Goal: Transaction & Acquisition: Purchase product/service

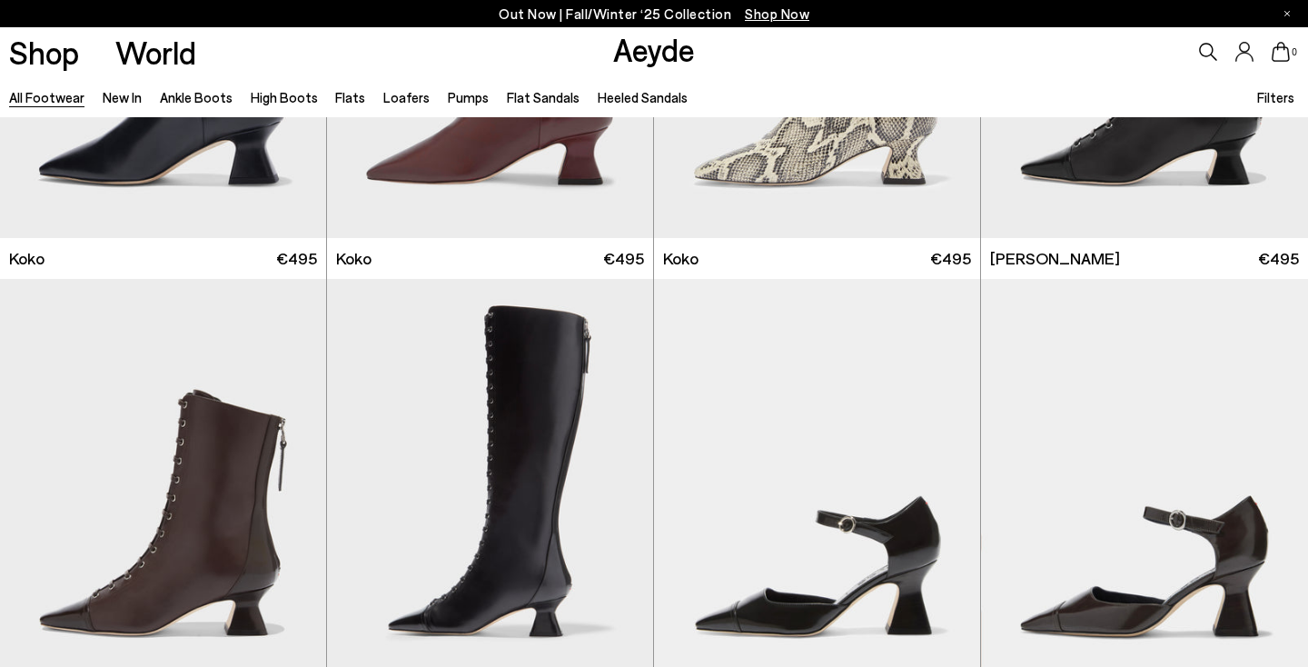
scroll to position [2545, 0]
click at [274, 1] on div "Out Now | Fall/Winter ‘25 Collection Shop Now" at bounding box center [654, 13] width 1308 height 27
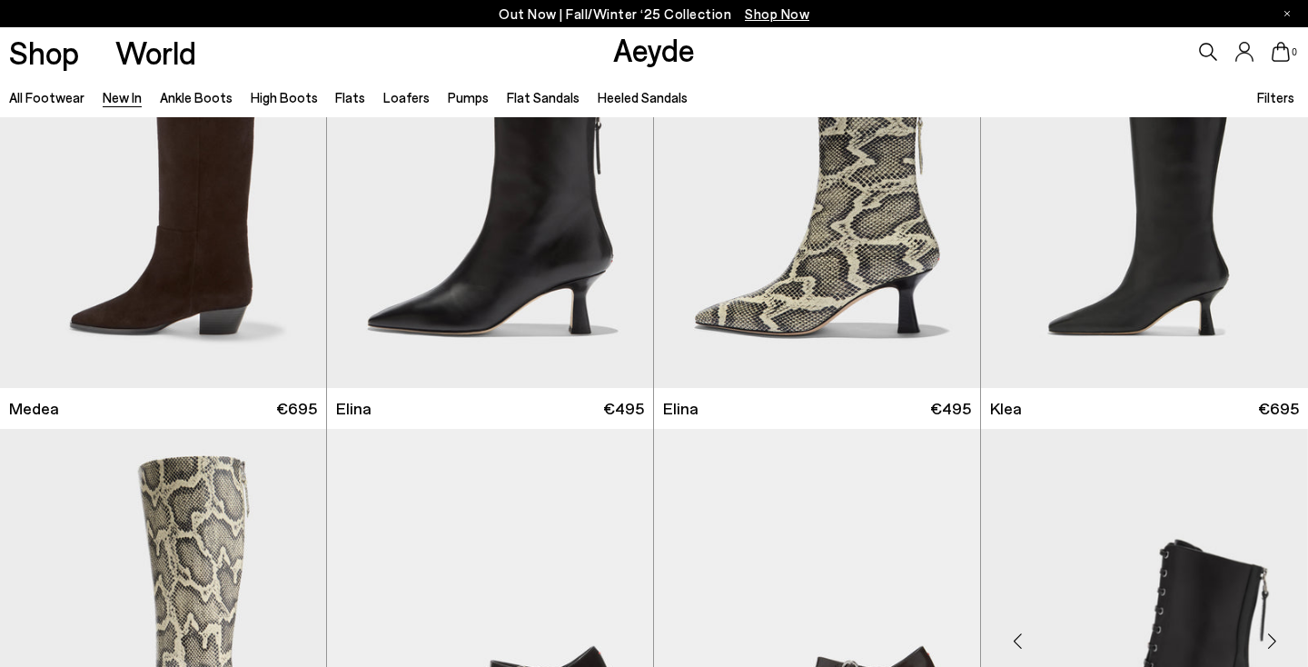
scroll to position [1490, 0]
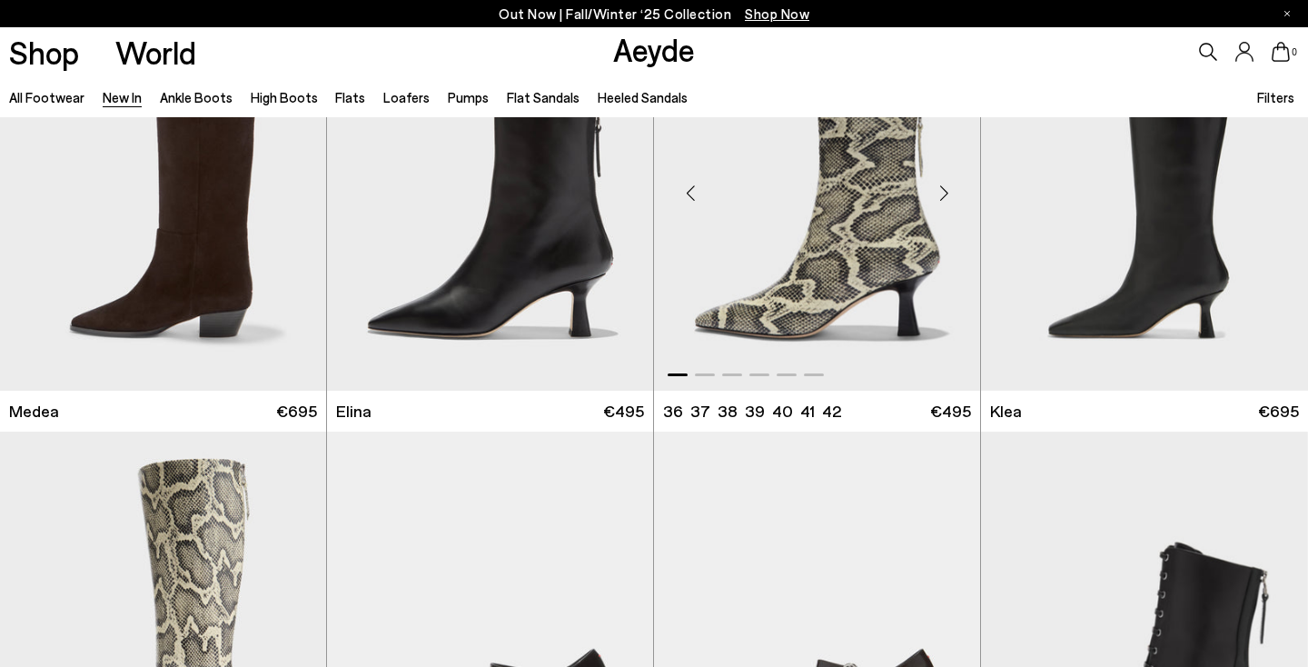
click at [795, 287] on img "1 / 6" at bounding box center [817, 185] width 326 height 410
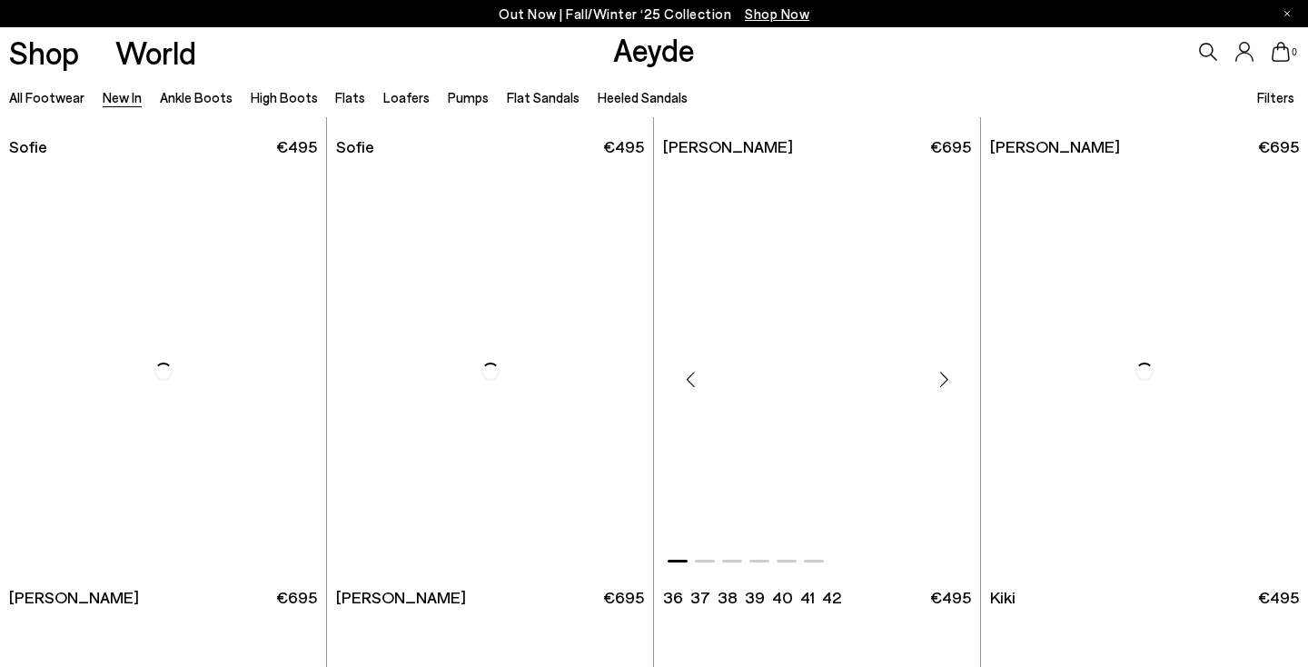
scroll to position [6270, 0]
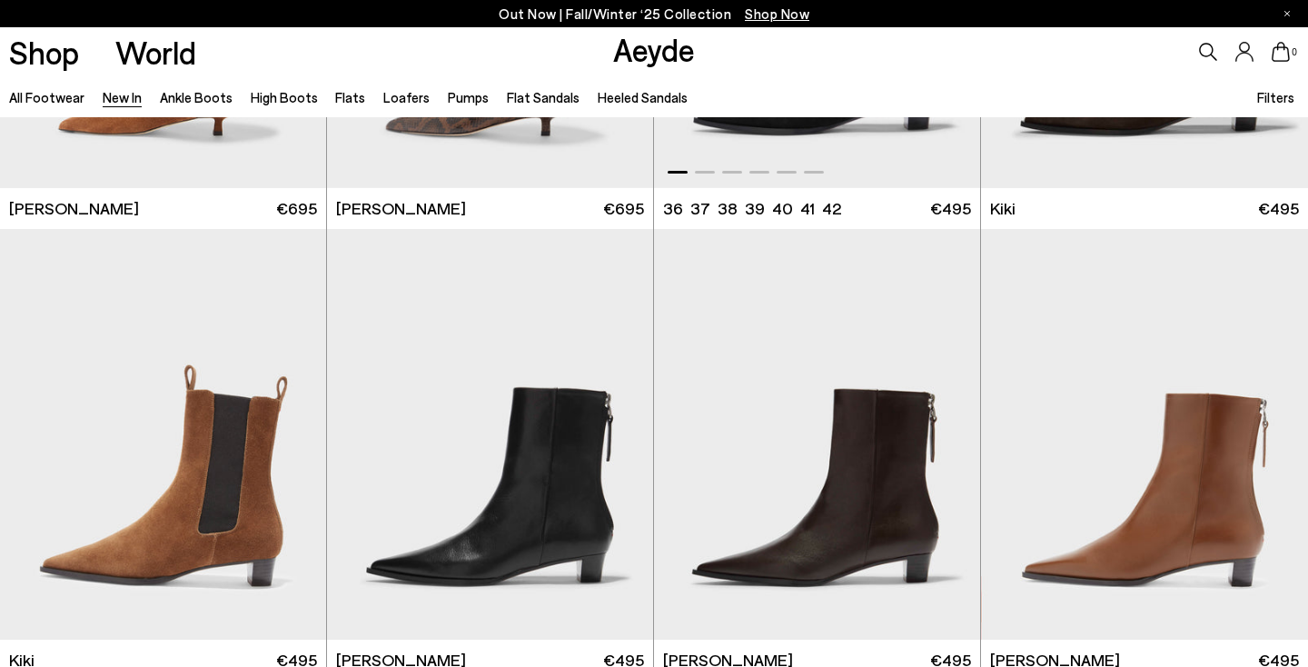
scroll to position [6787, 0]
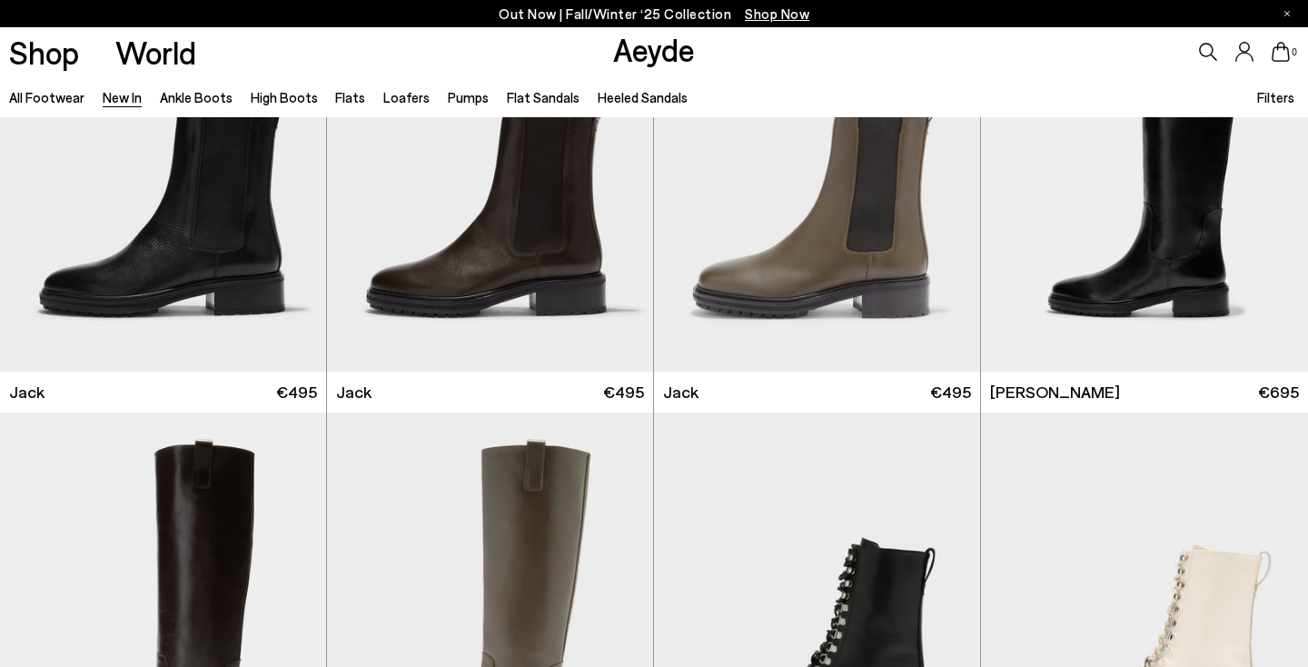
scroll to position [9692, 0]
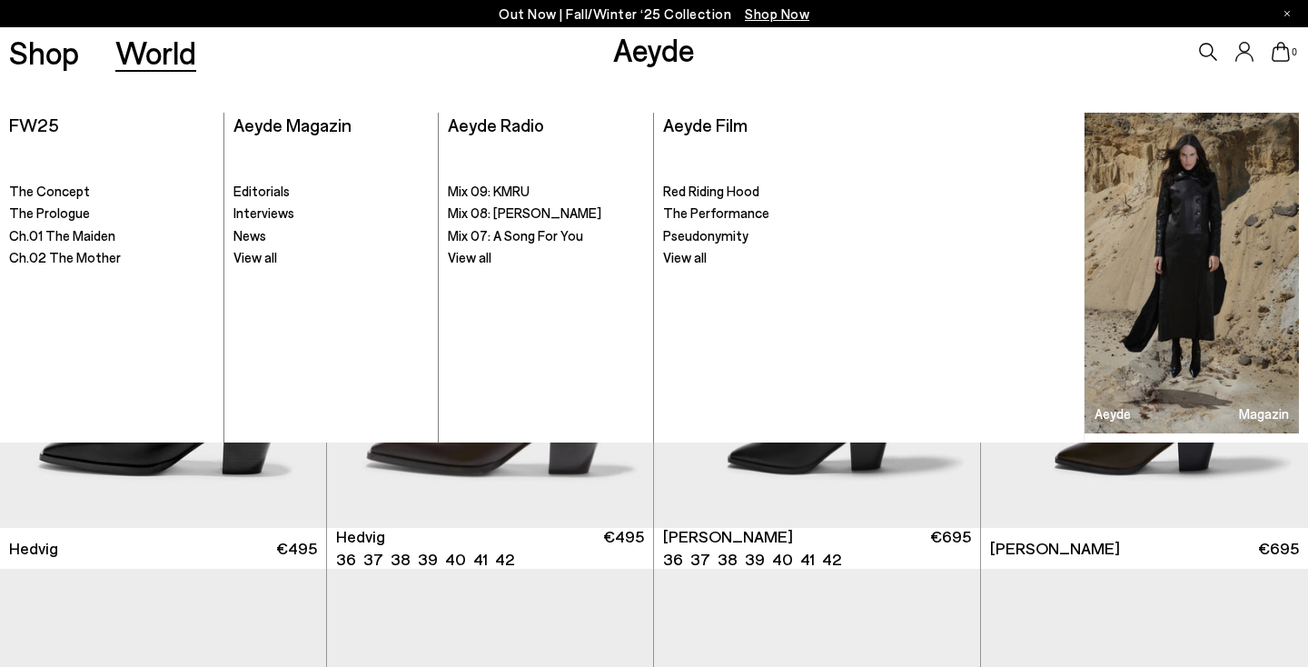
click at [55, 97] on div "World FW25 FW25 . The Concept" at bounding box center [654, 258] width 1308 height 365
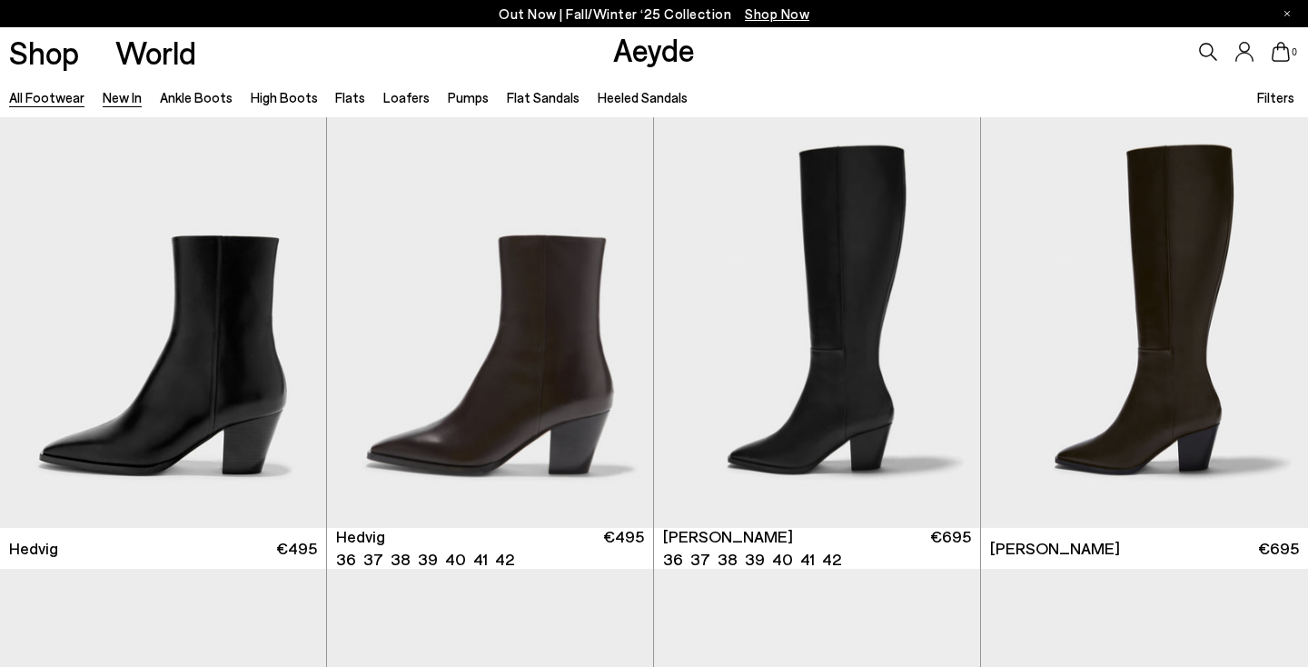
click at [43, 104] on link "All Footwear" at bounding box center [46, 97] width 75 height 16
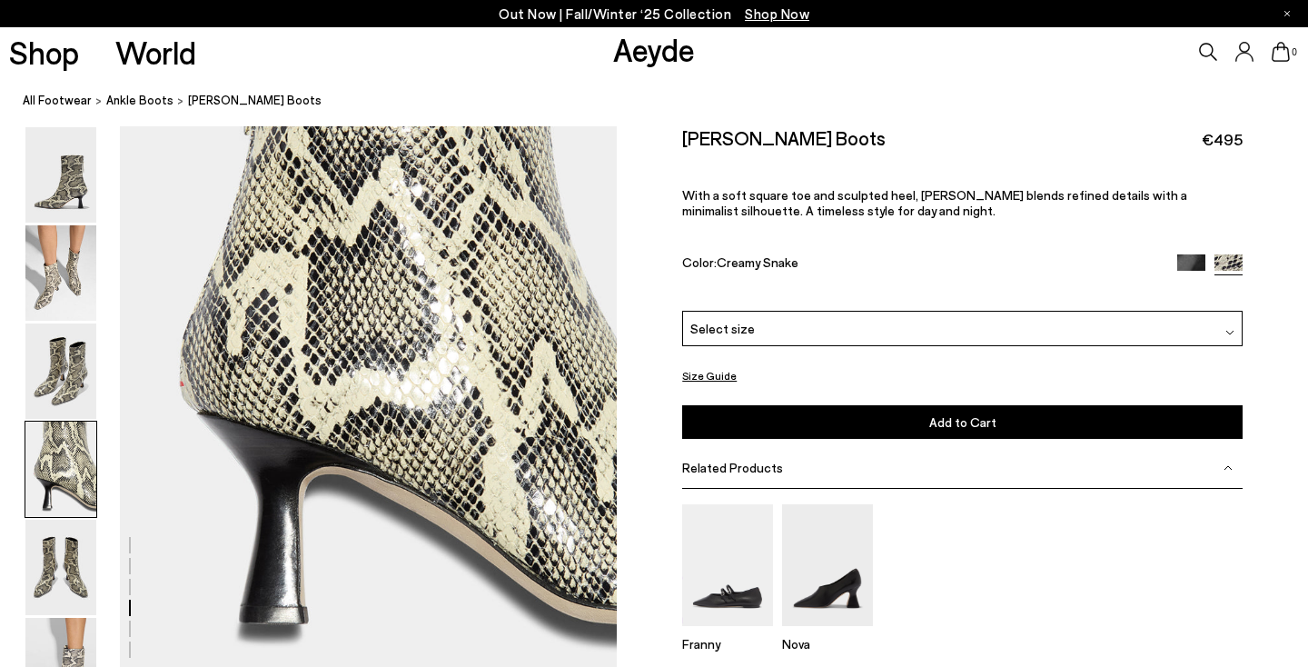
scroll to position [2113, 2]
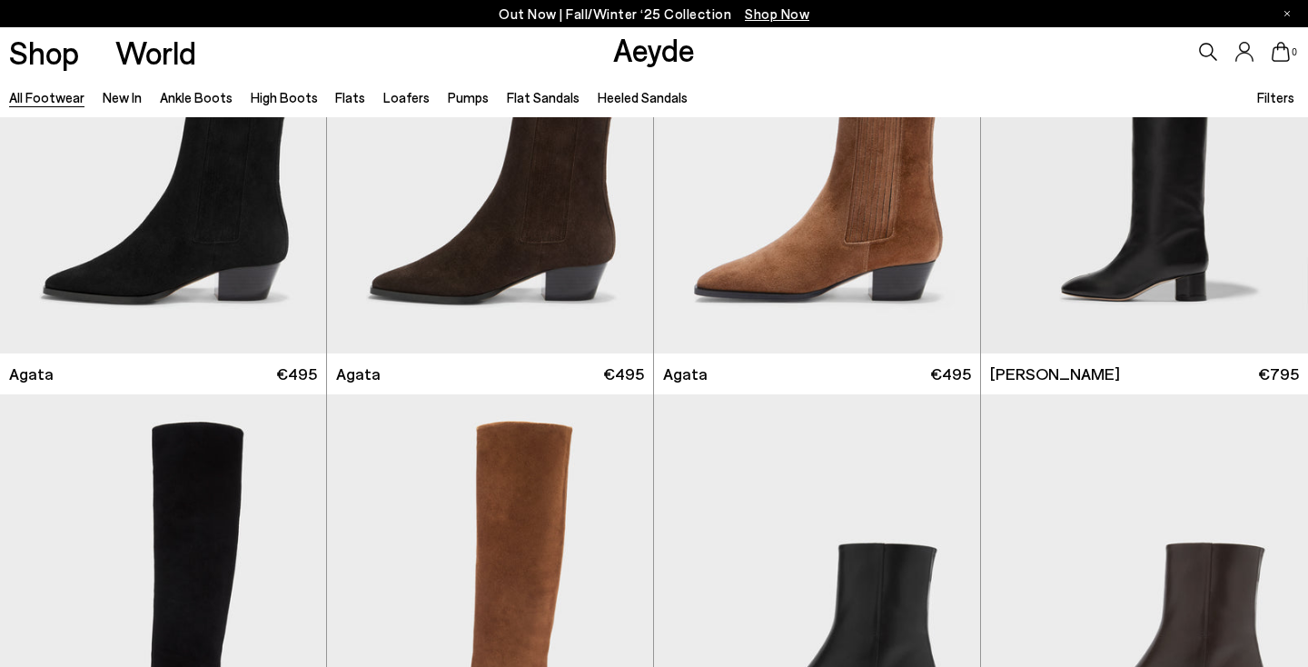
scroll to position [531, 1]
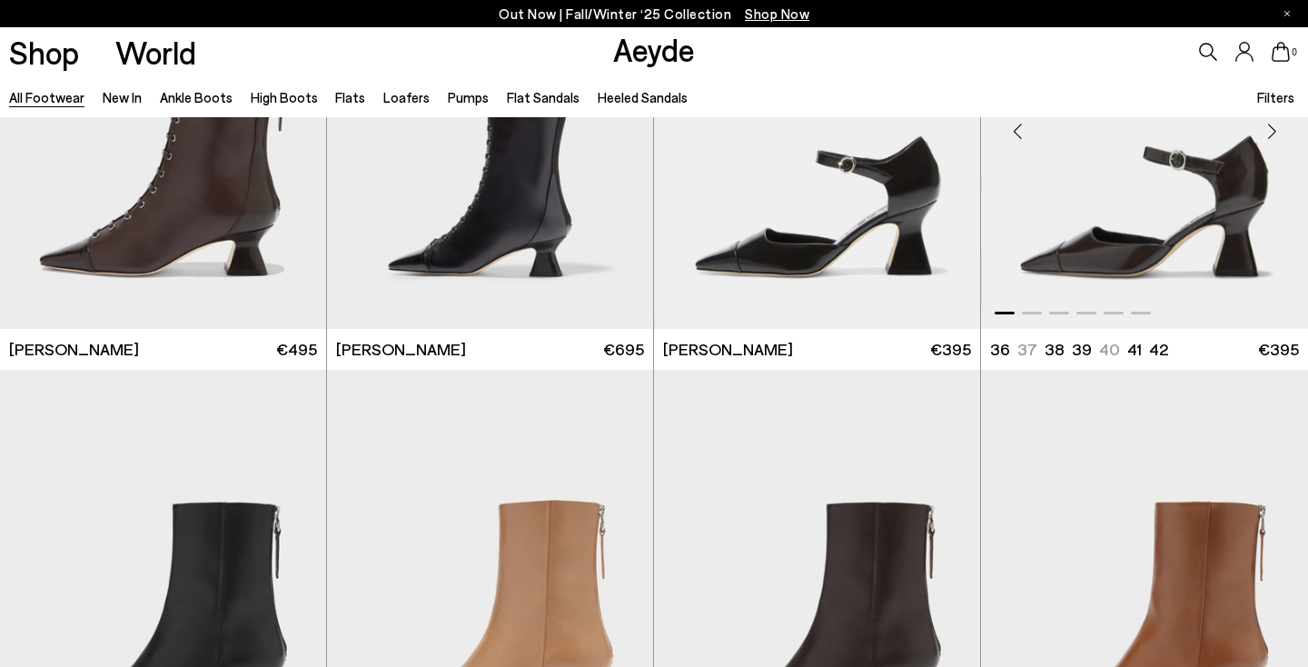
scroll to position [3027, 1]
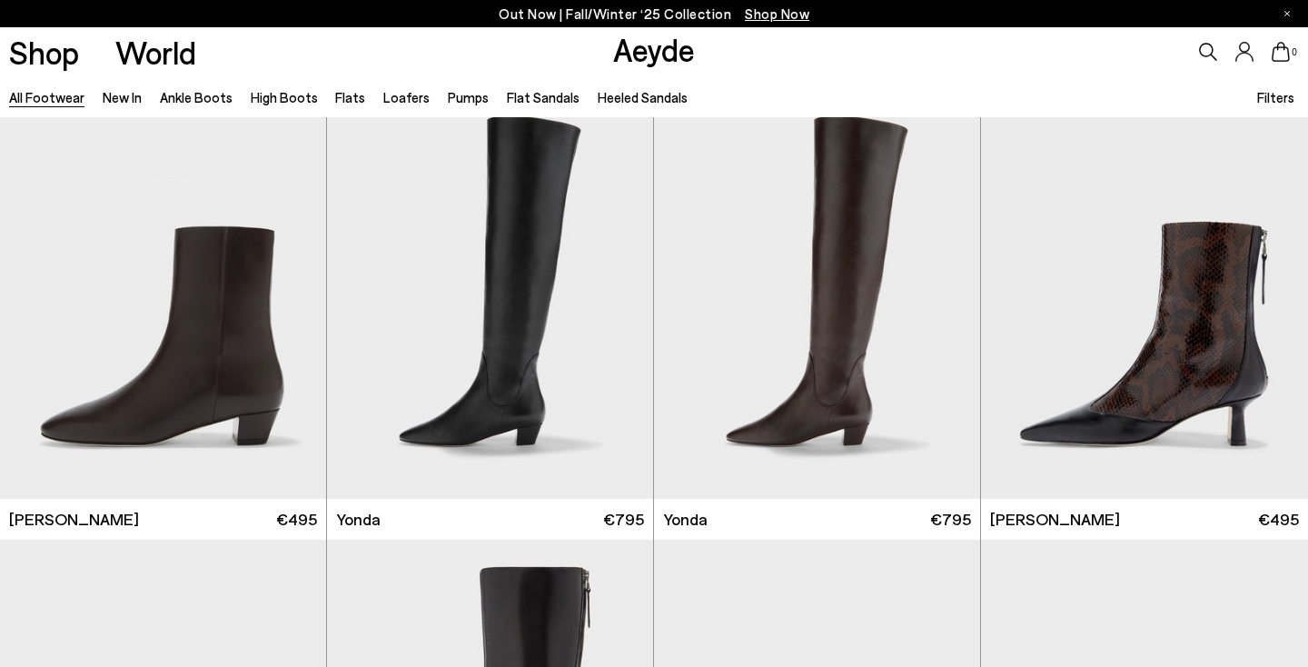
scroll to position [4083, 0]
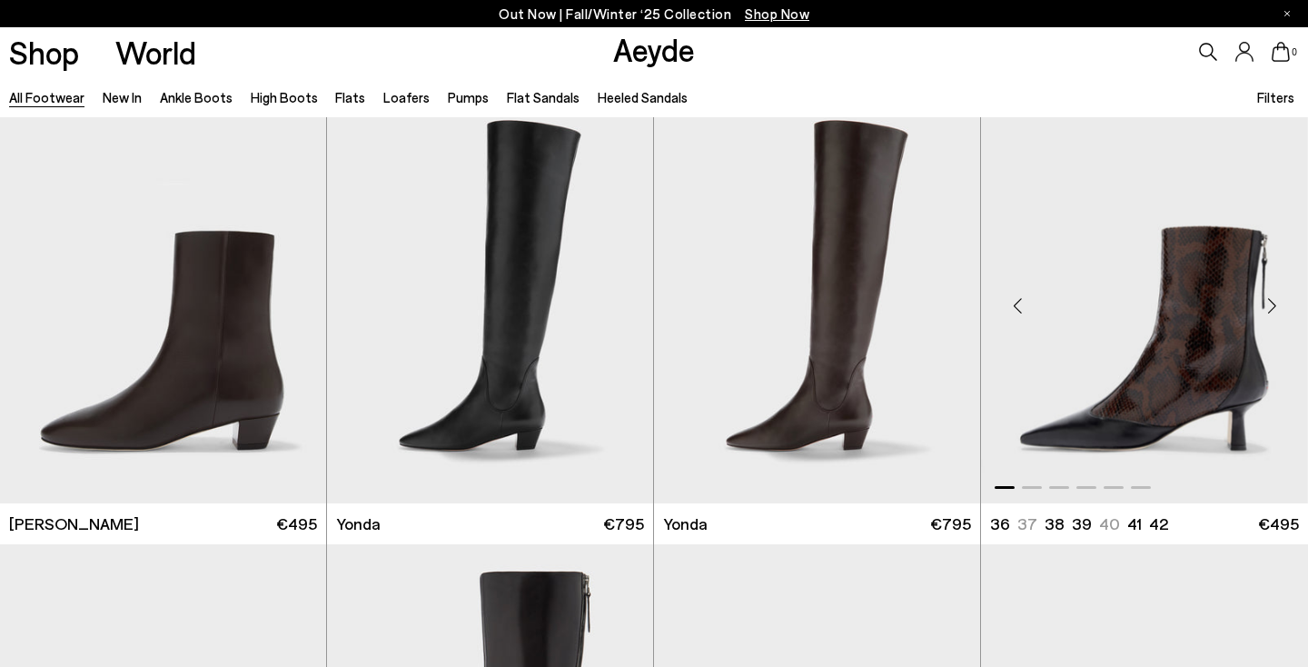
click at [1206, 261] on img "1 / 6" at bounding box center [1144, 299] width 327 height 410
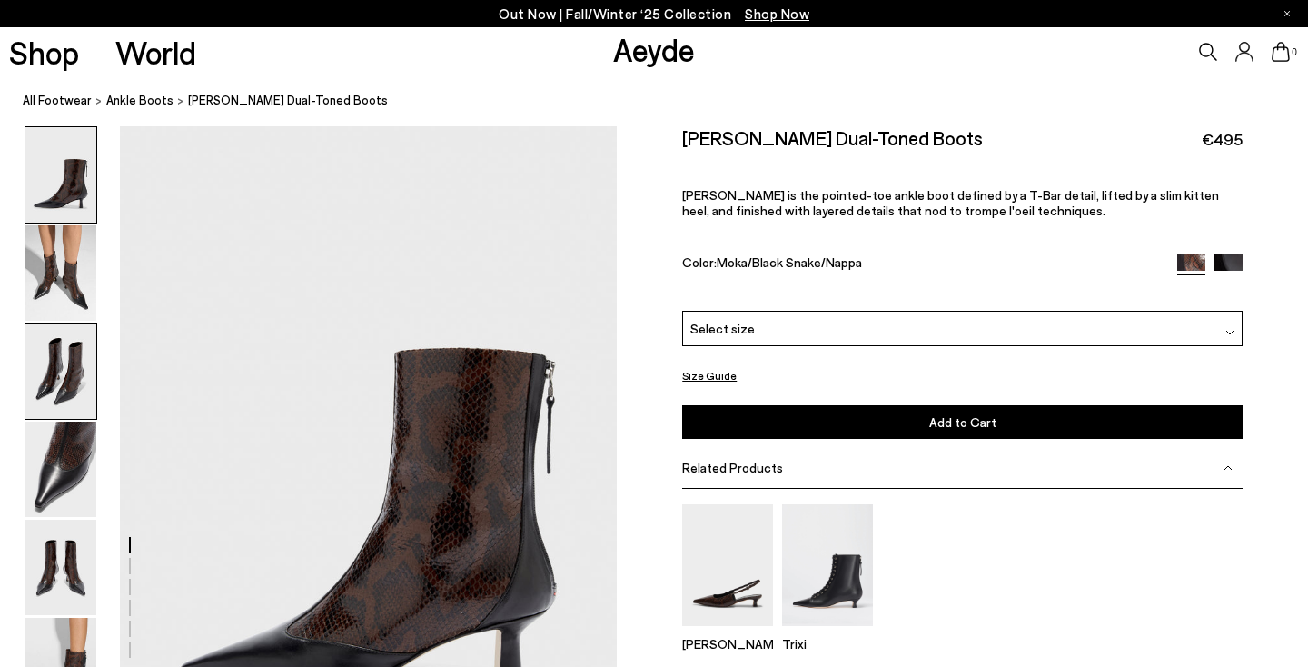
click at [55, 354] on img at bounding box center [60, 370] width 71 height 95
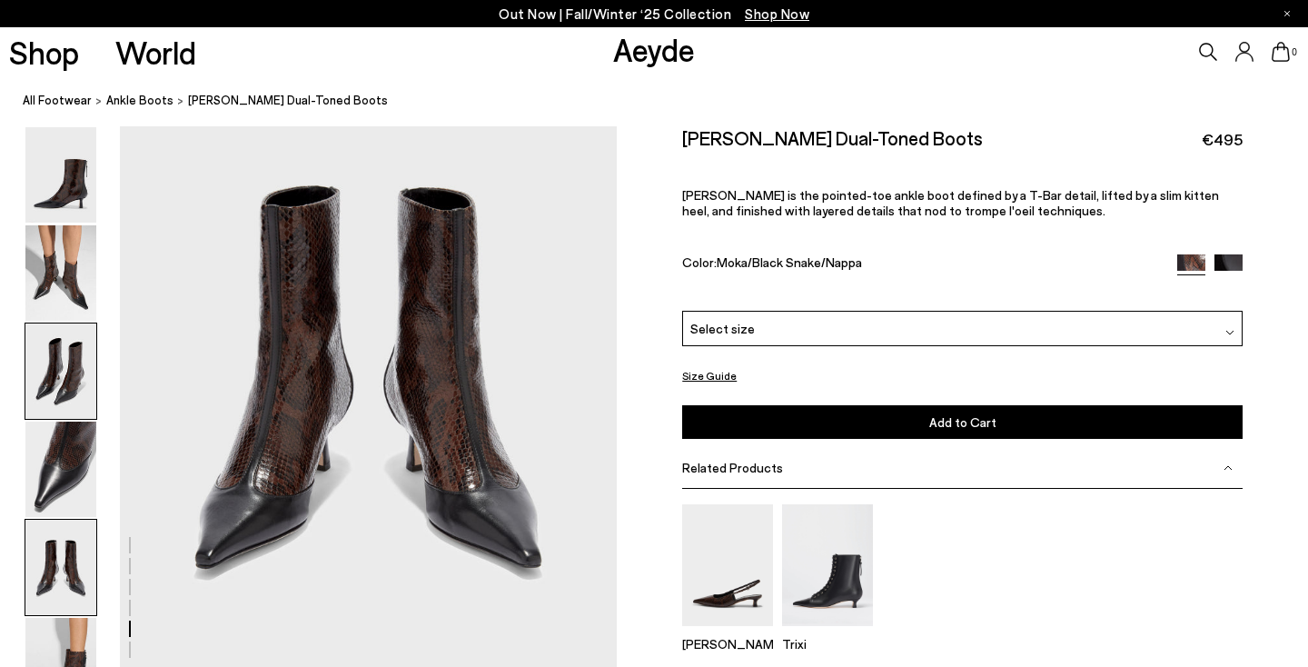
scroll to position [2776, 0]
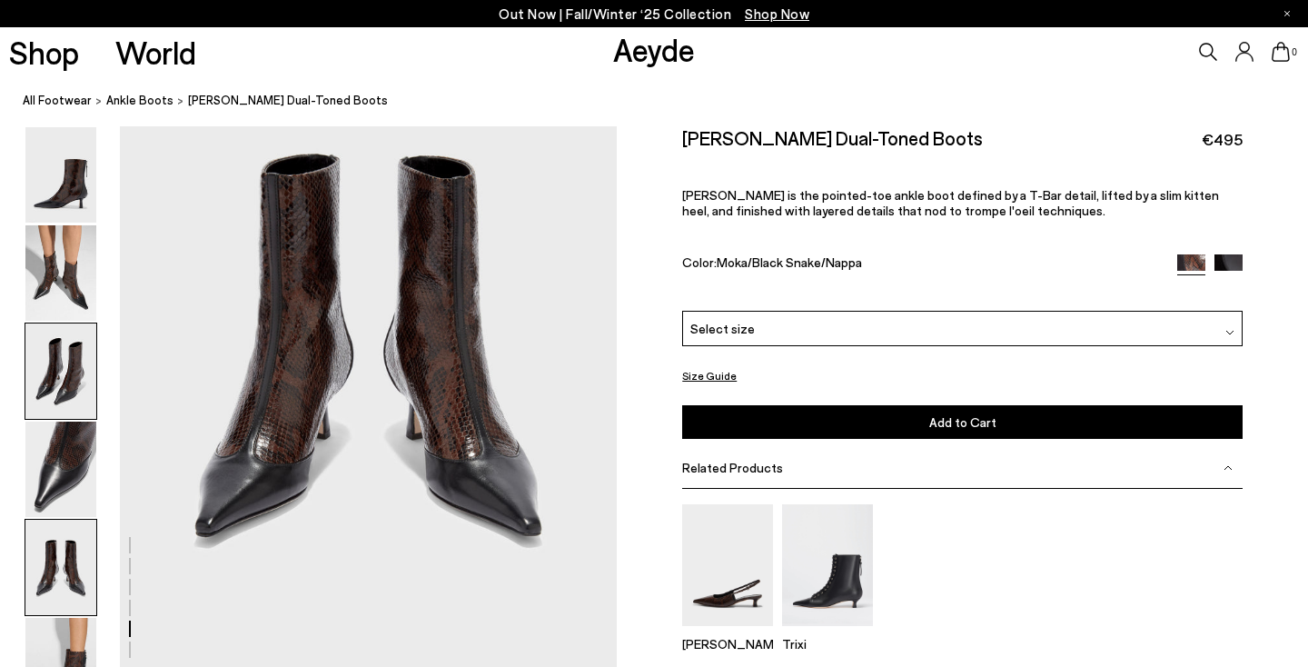
click at [62, 363] on img at bounding box center [60, 370] width 71 height 95
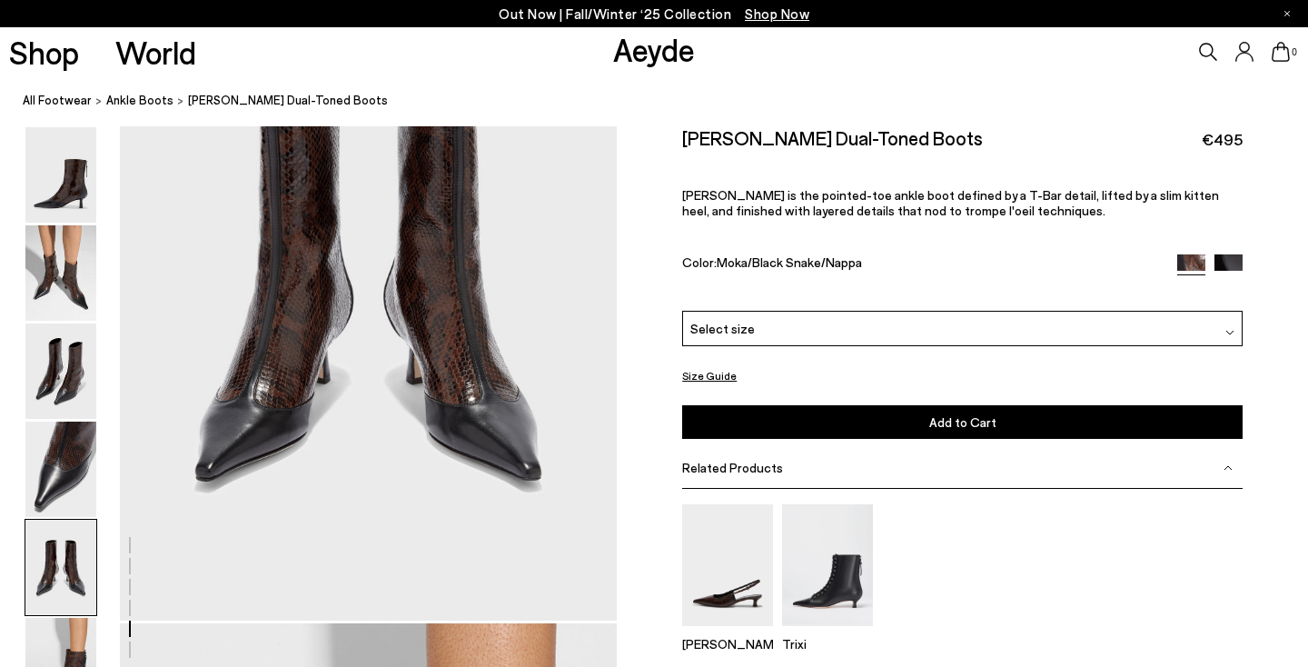
scroll to position [2690, 2]
